Goal: Task Accomplishment & Management: Use online tool/utility

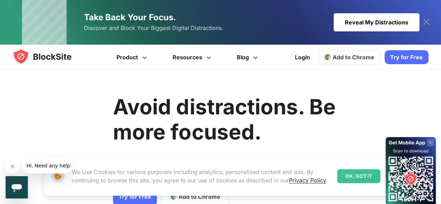
click at [373, 175] on div "OK, GOT IT" at bounding box center [358, 176] width 43 height 14
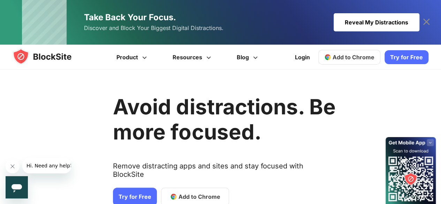
click at [366, 59] on span "Add to Chrome" at bounding box center [354, 57] width 42 height 7
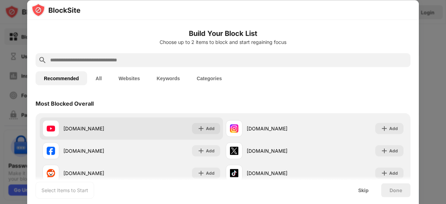
click at [105, 126] on div "[DOMAIN_NAME]" at bounding box center [97, 128] width 68 height 7
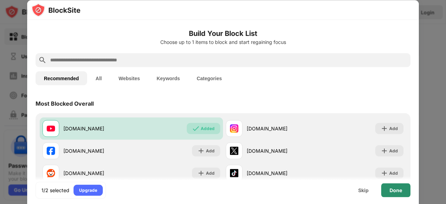
click at [393, 191] on div "Done" at bounding box center [396, 190] width 13 height 6
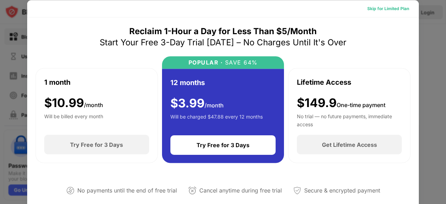
click at [398, 8] on div "Skip for Limited Plan" at bounding box center [389, 8] width 42 height 7
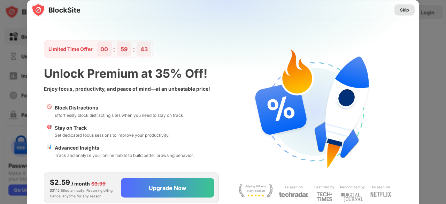
click at [409, 12] on div "Skip" at bounding box center [404, 9] width 9 height 7
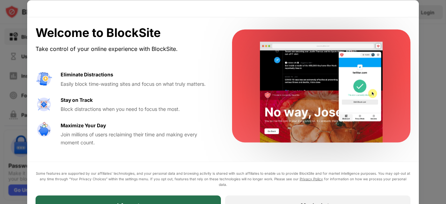
click at [202, 198] on div "I Accept" at bounding box center [128, 205] width 185 height 20
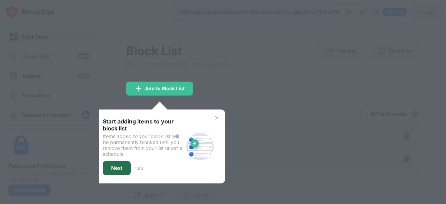
click at [119, 166] on div "Next" at bounding box center [116, 168] width 11 height 6
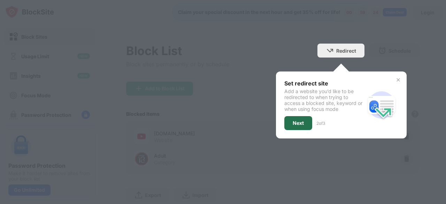
click at [299, 122] on div "Next" at bounding box center [299, 123] width 28 height 14
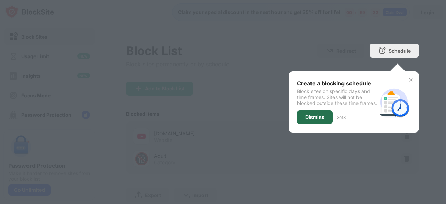
click at [299, 122] on div "Dismiss" at bounding box center [315, 117] width 36 height 14
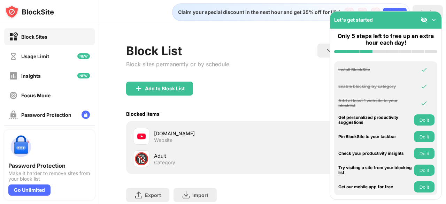
click at [292, 84] on div "Add to Block List" at bounding box center [272, 94] width 293 height 25
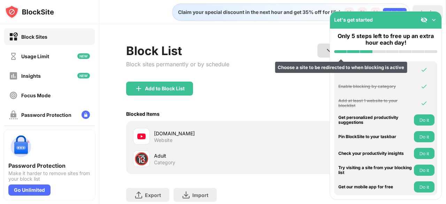
click at [327, 53] on img at bounding box center [330, 50] width 8 height 8
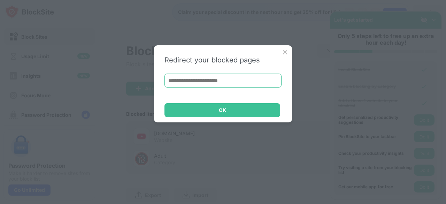
click at [265, 82] on input at bounding box center [223, 81] width 117 height 14
click at [262, 80] on input "**********" at bounding box center [223, 81] width 117 height 14
type input "*"
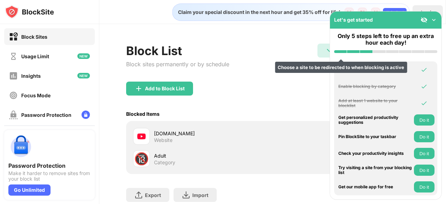
click at [326, 53] on img at bounding box center [330, 50] width 8 height 8
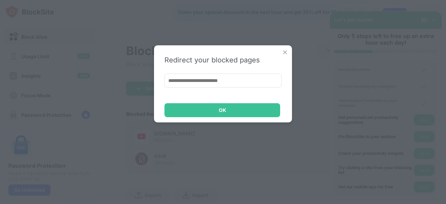
click at [275, 80] on input at bounding box center [223, 81] width 117 height 14
type input "*********"
click at [259, 121] on div "Redirect your blocked pages ********* OK" at bounding box center [223, 83] width 138 height 77
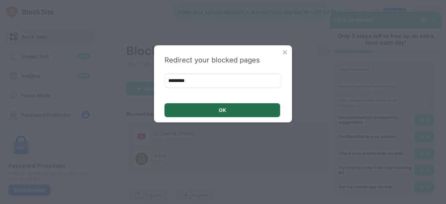
click at [260, 115] on div "OK" at bounding box center [223, 110] width 116 height 14
